Goal: Information Seeking & Learning: Learn about a topic

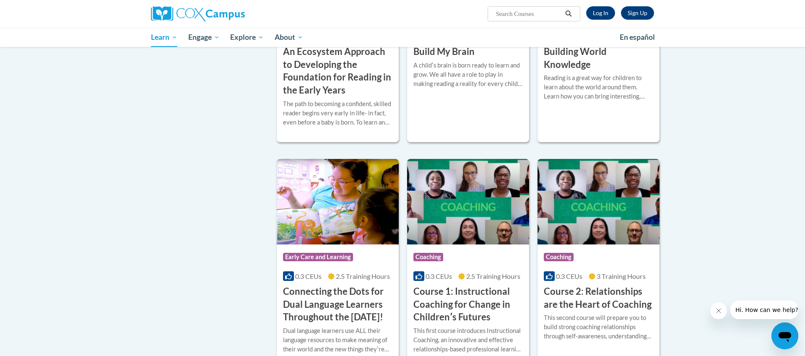
scroll to position [878, 0]
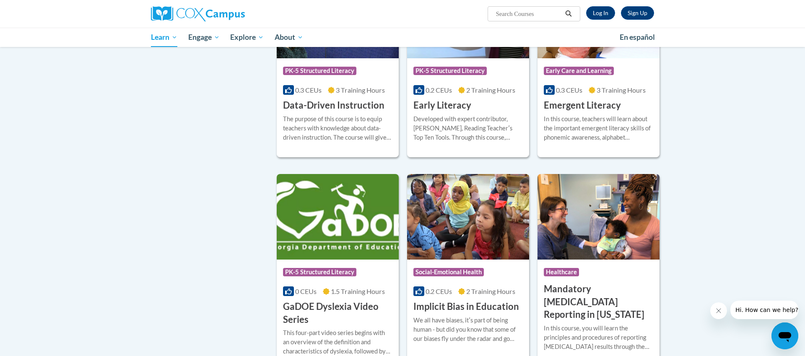
click at [749, 135] on body "Sign Up Log In Search Search... Toggle navigation My Learning My Learning My Co…" at bounding box center [402, 308] width 805 height 2373
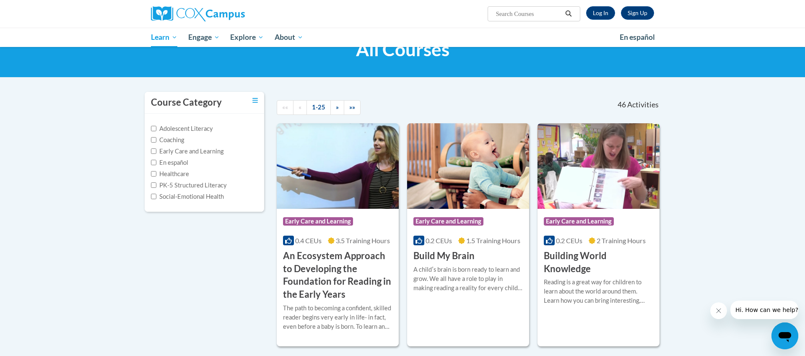
scroll to position [34, 0]
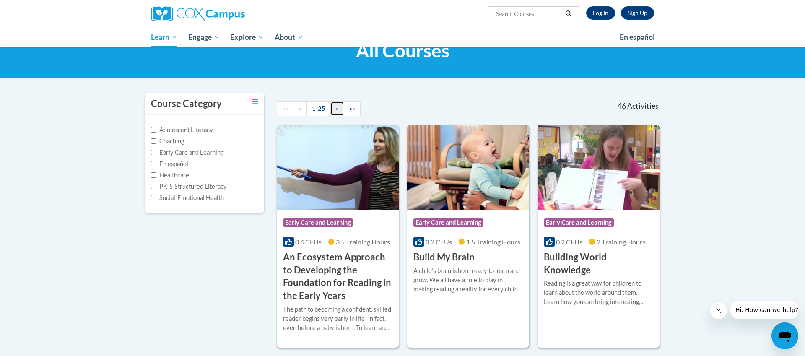
click at [336, 111] on span "»" at bounding box center [337, 108] width 3 height 7
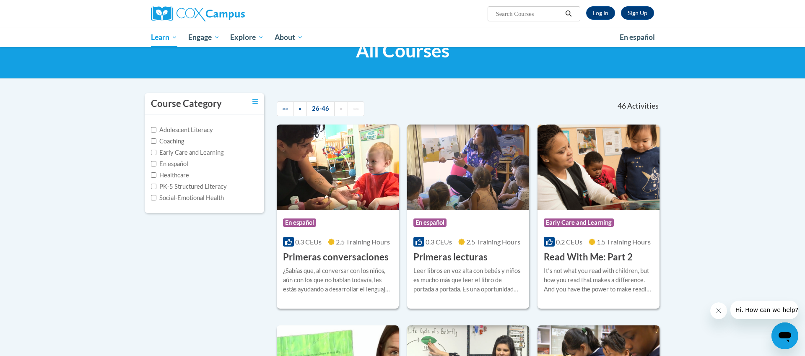
scroll to position [741, 0]
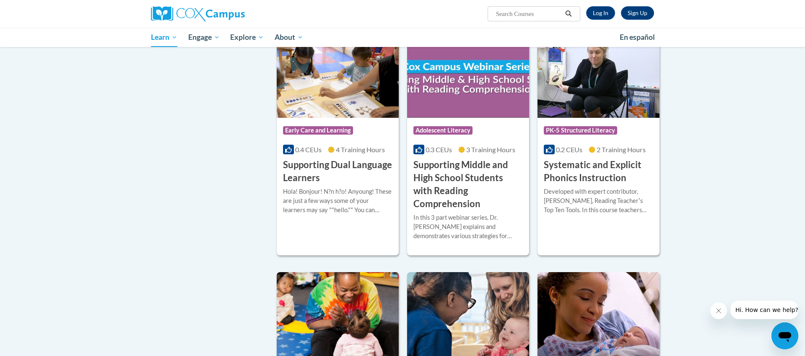
click at [714, 163] on body "Sign Up Log In Search Search... Toggle navigation My Learning My Learning My Co…" at bounding box center [402, 193] width 805 height 1868
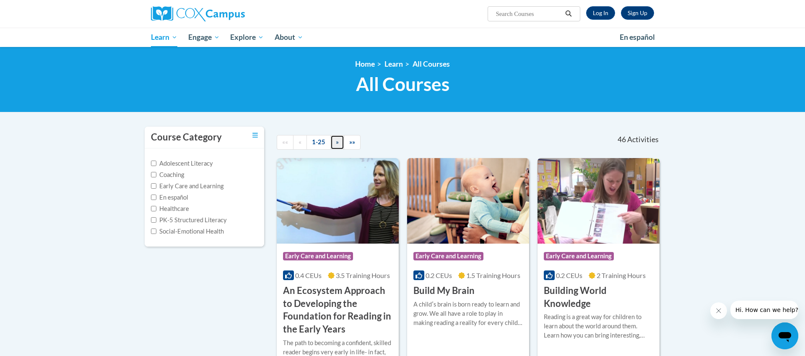
click at [340, 143] on link "»" at bounding box center [337, 142] width 14 height 15
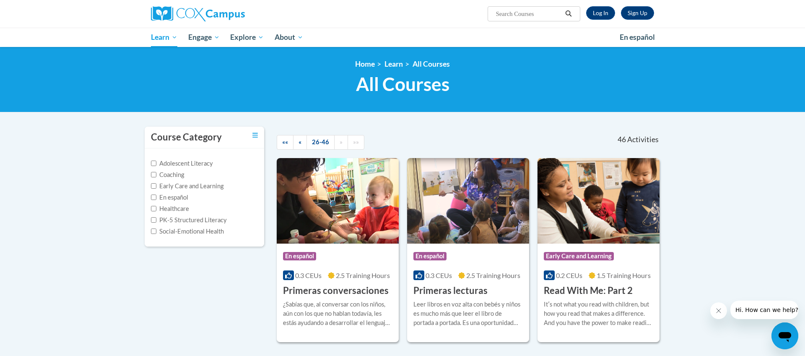
scroll to position [728, 0]
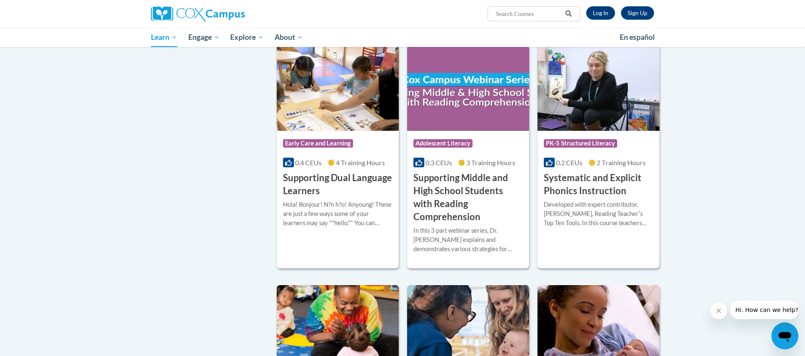
drag, startPoint x: 747, startPoint y: 167, endPoint x: 737, endPoint y: 168, distance: 9.7
click at [747, 166] on body "Sign Up Log In Search Search... Toggle navigation My Learning My Learning My Co…" at bounding box center [402, 206] width 805 height 1868
click at [611, 177] on h3 "Systematic and Explicit Phonics Instruction" at bounding box center [597, 184] width 109 height 26
